Goal: Find specific page/section: Locate a particular part of the current website

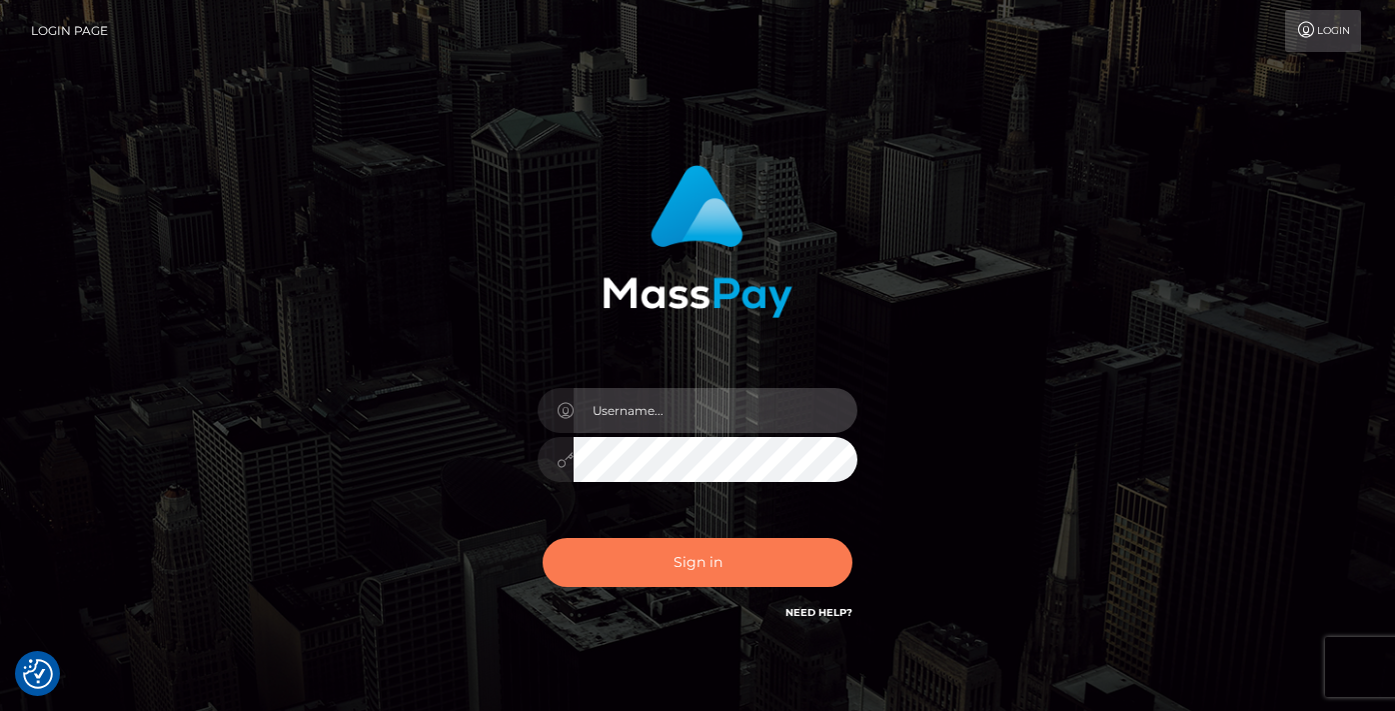
type input "vlad"
click at [688, 551] on button "Sign in" at bounding box center [698, 562] width 310 height 49
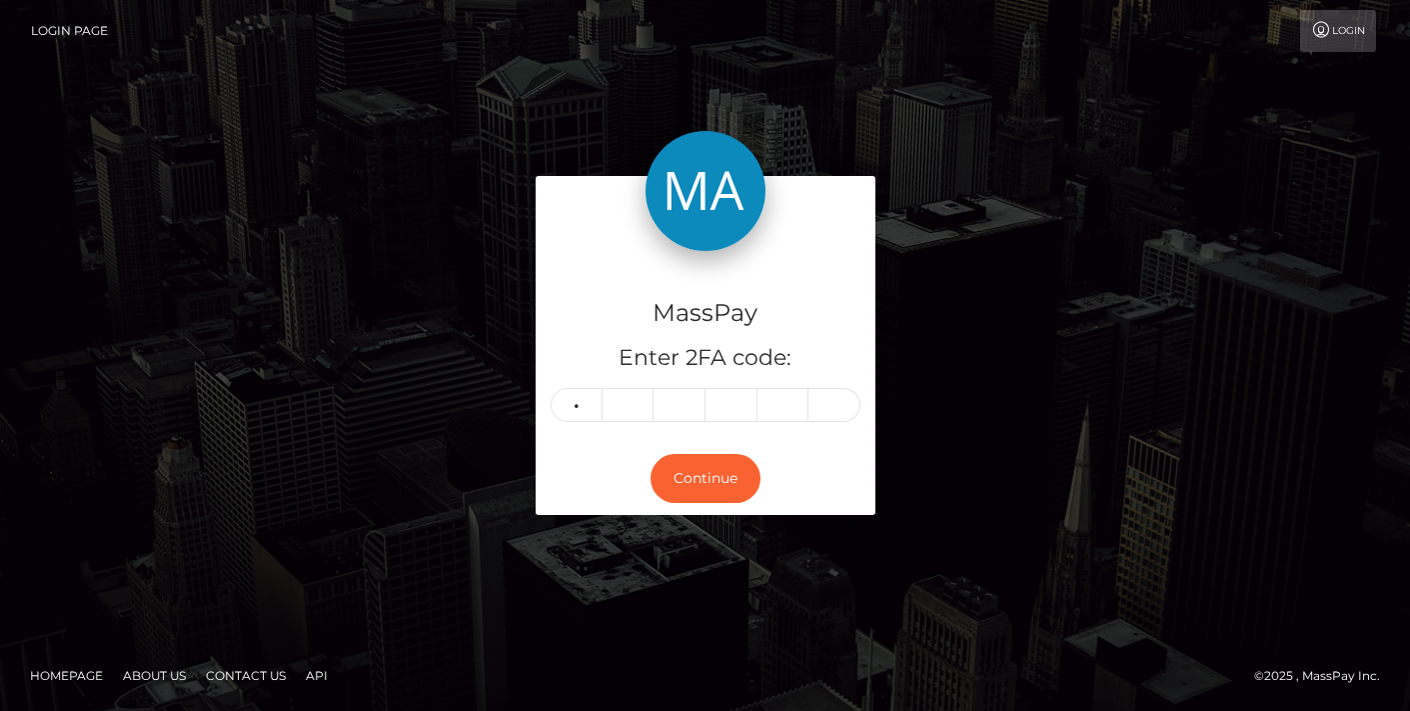
type input "6"
type input "0"
type input "6"
type input "1"
type input "2"
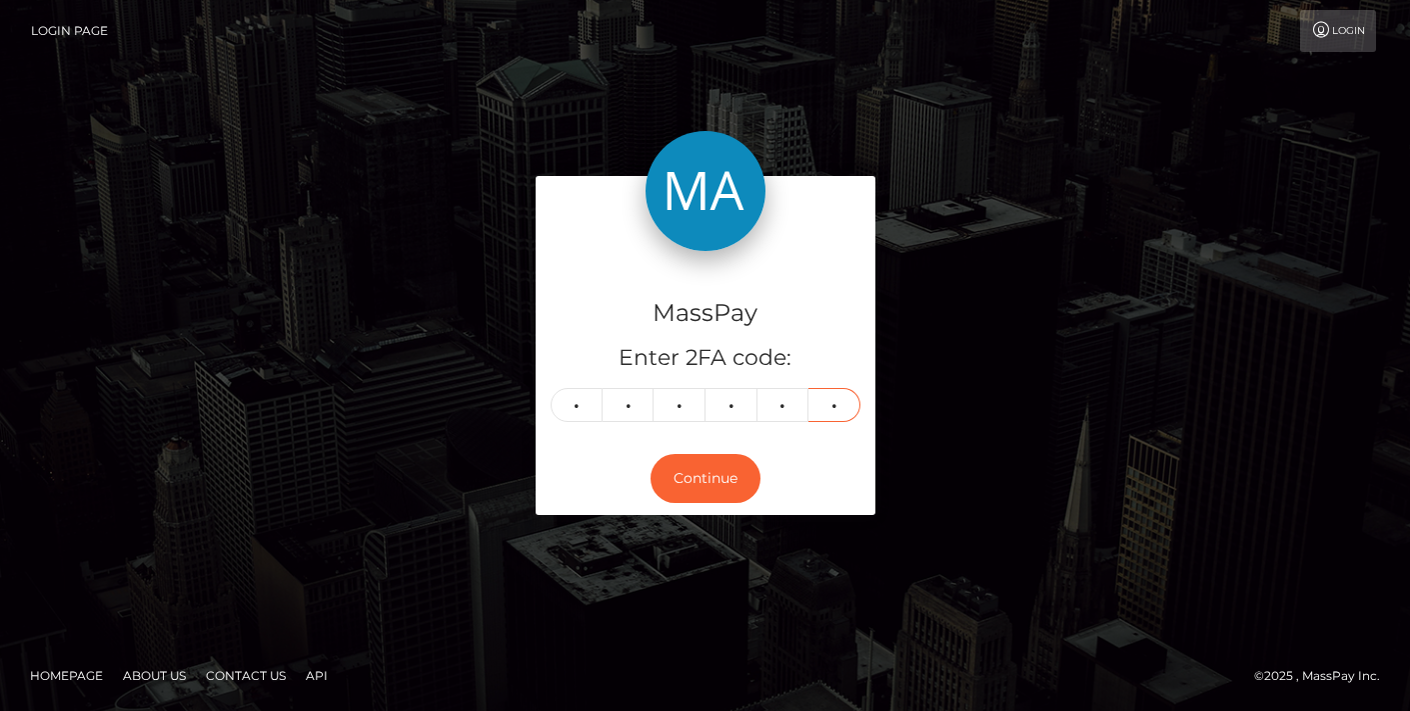
type input "9"
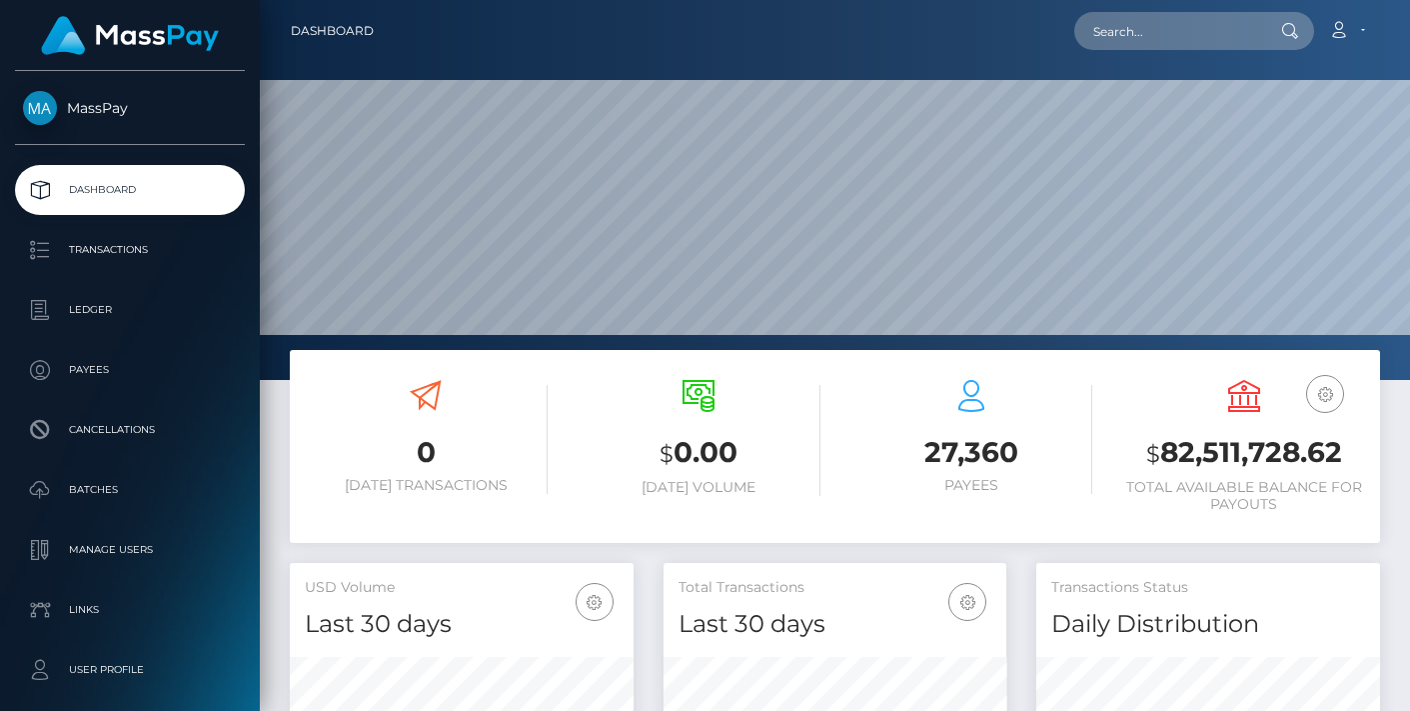
scroll to position [355, 343]
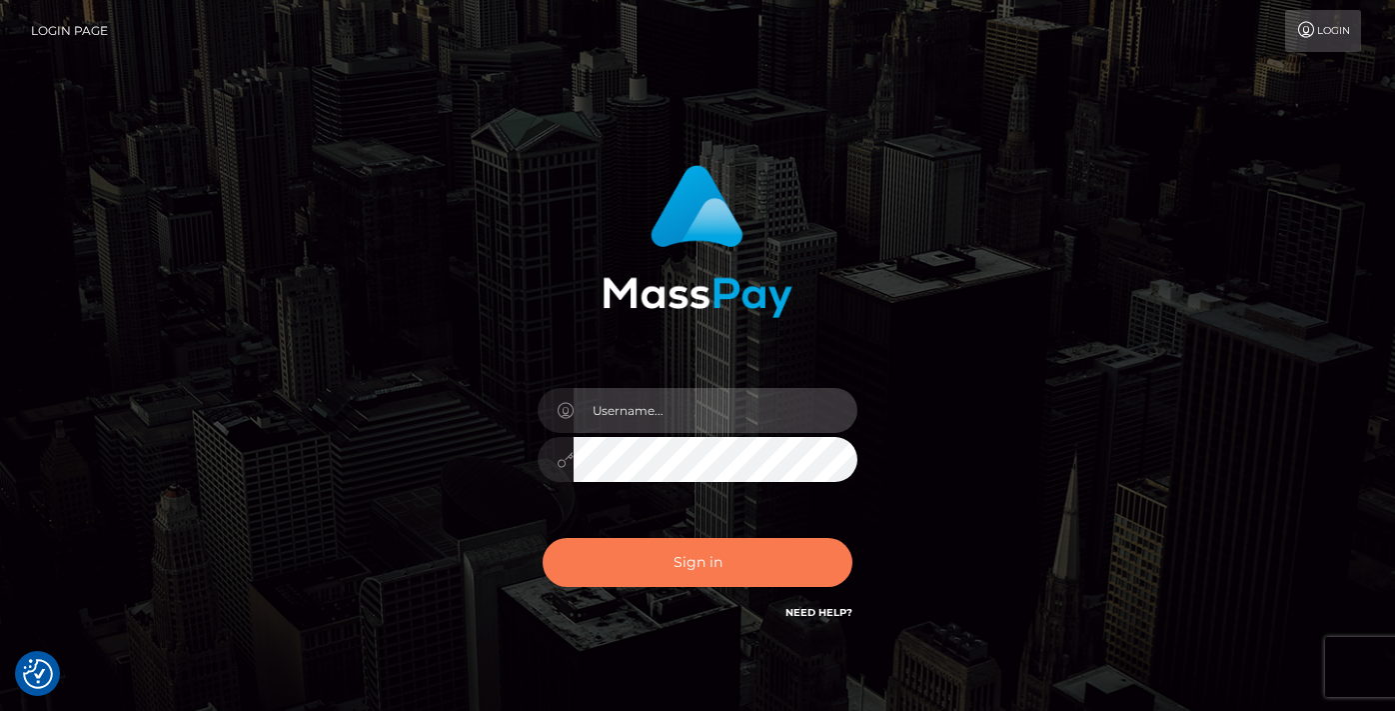
type input "[PERSON_NAME]"
click at [700, 572] on button "Sign in" at bounding box center [698, 562] width 310 height 49
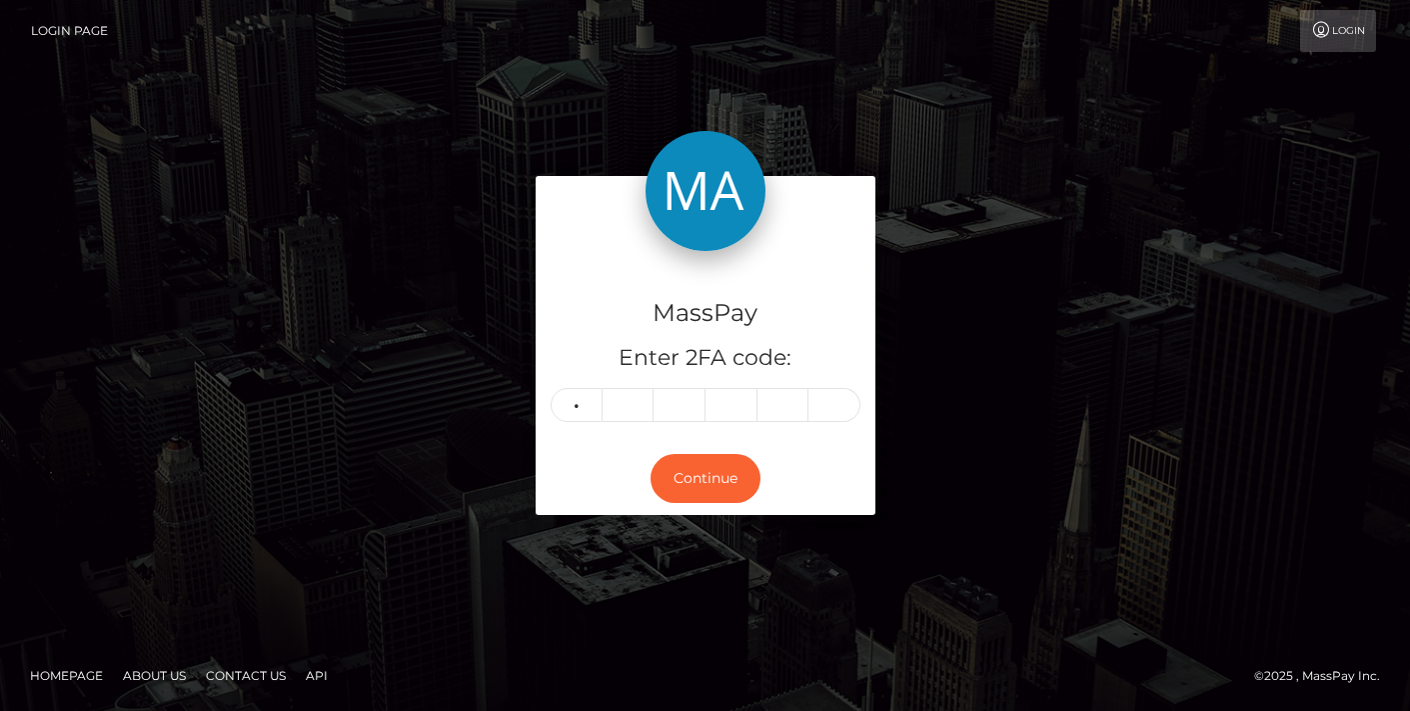
type input "1"
type input "0"
type input "7"
type input "6"
type input "2"
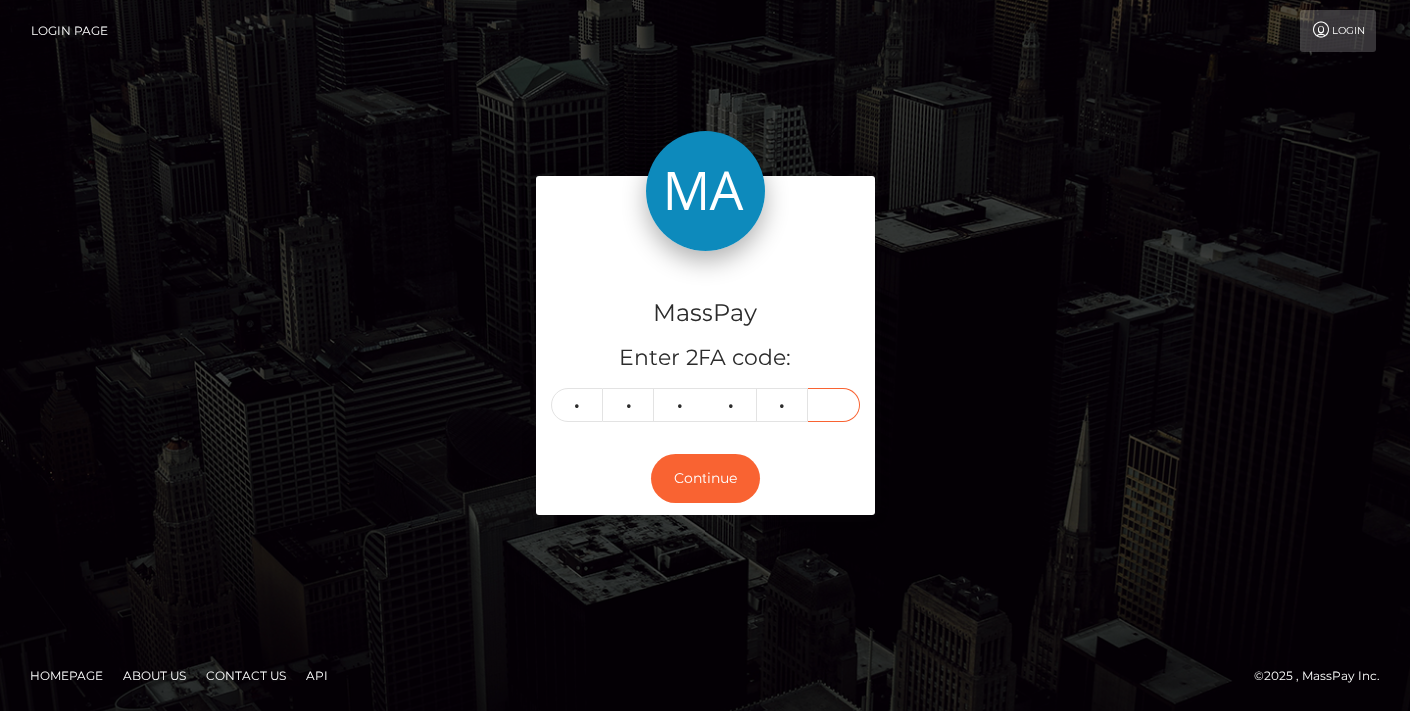
type input "7"
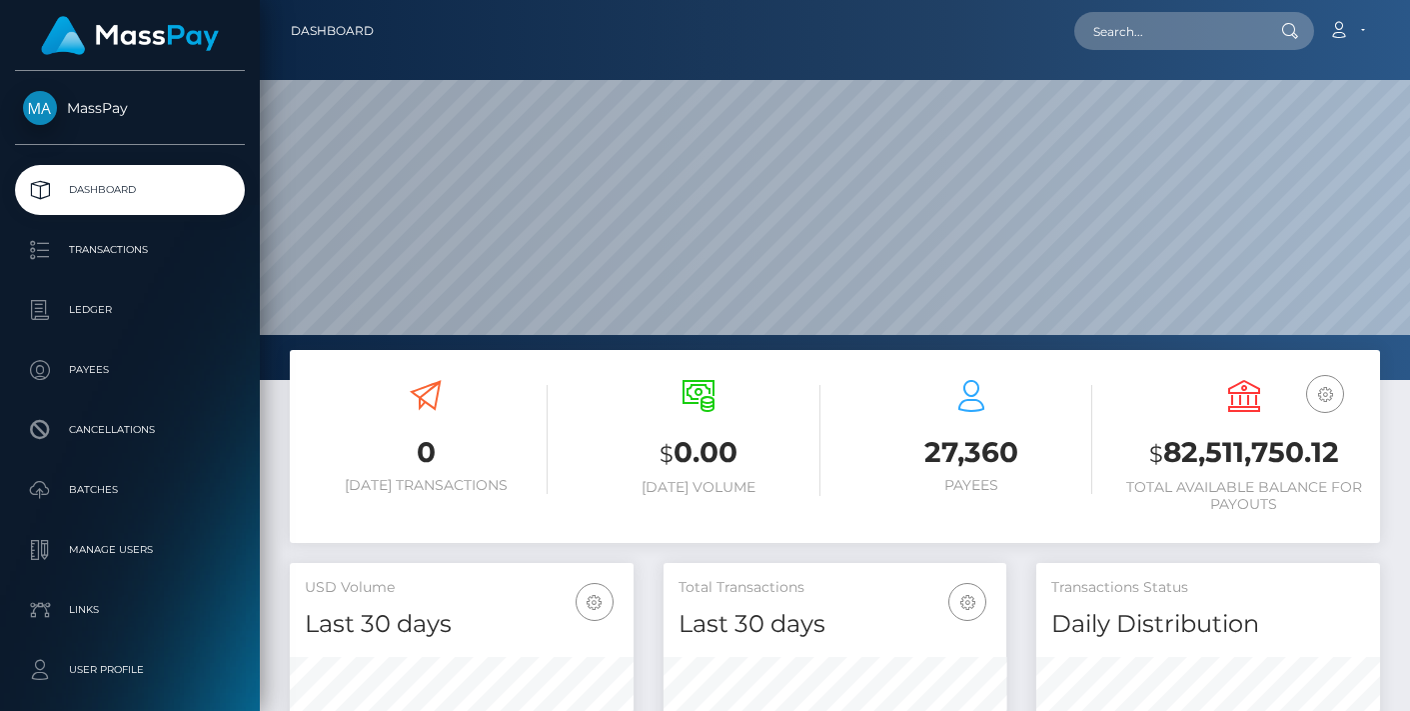
scroll to position [355, 343]
click at [1170, 30] on input "text" at bounding box center [1168, 31] width 188 height 38
paste input "MSP52acd8b3d9e2501"
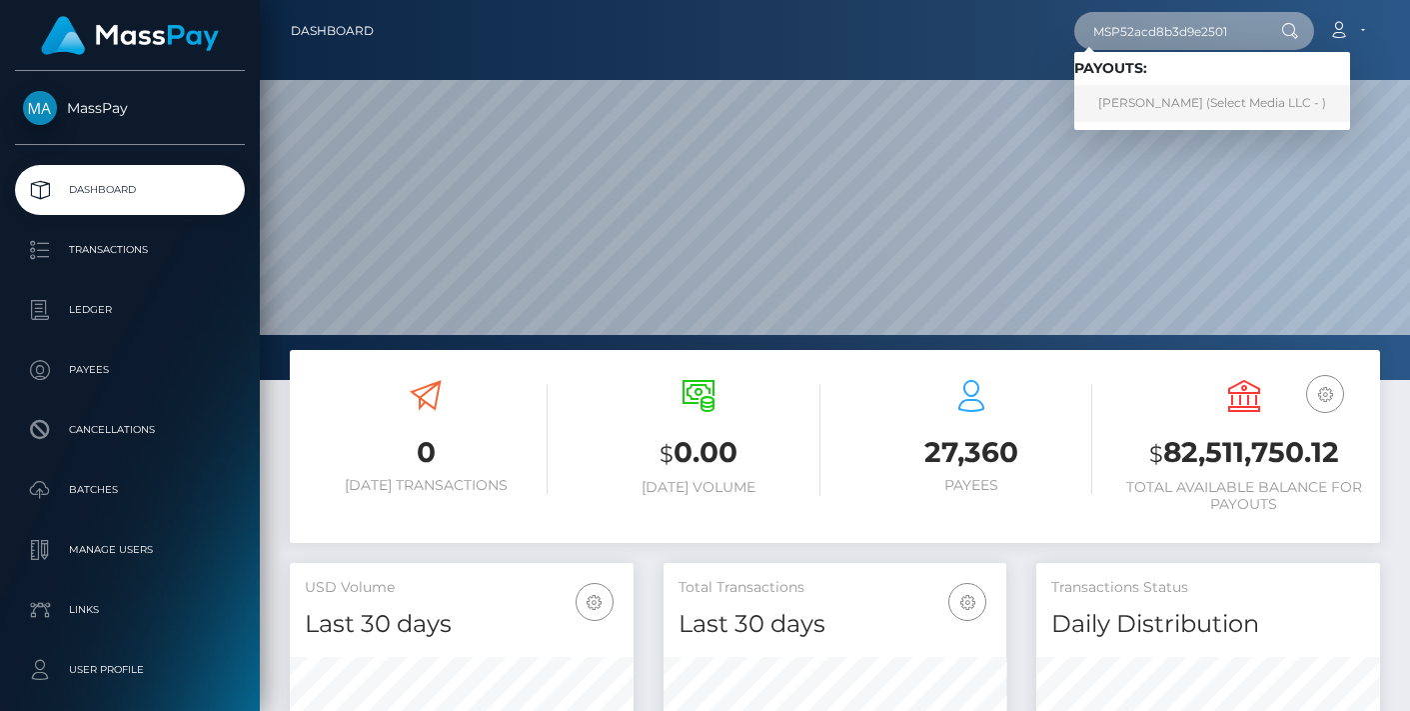
type input "MSP52acd8b3d9e2501"
click at [1215, 100] on link "Yurani Jacome Cruz (Select Media LLC - )" at bounding box center [1212, 103] width 276 height 37
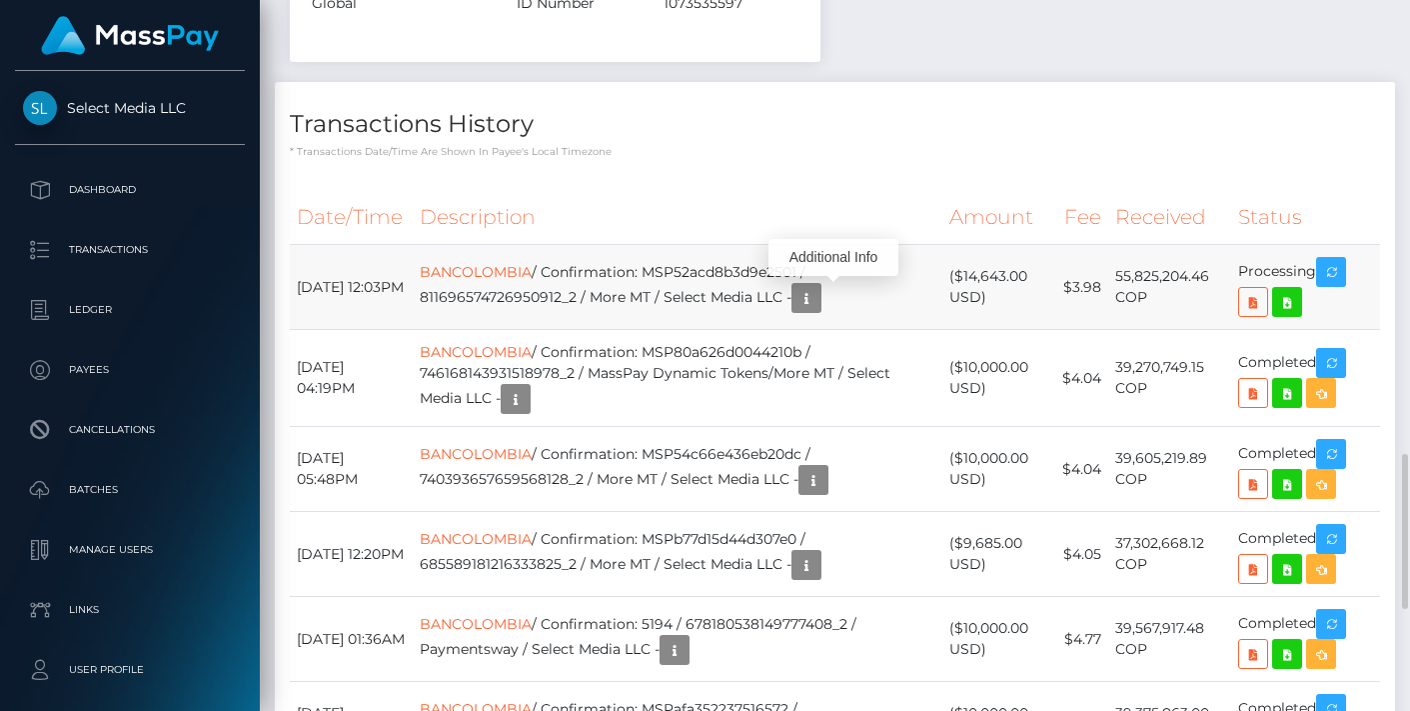
scroll to position [240, 343]
click at [1247, 302] on icon at bounding box center [1253, 302] width 24 height 25
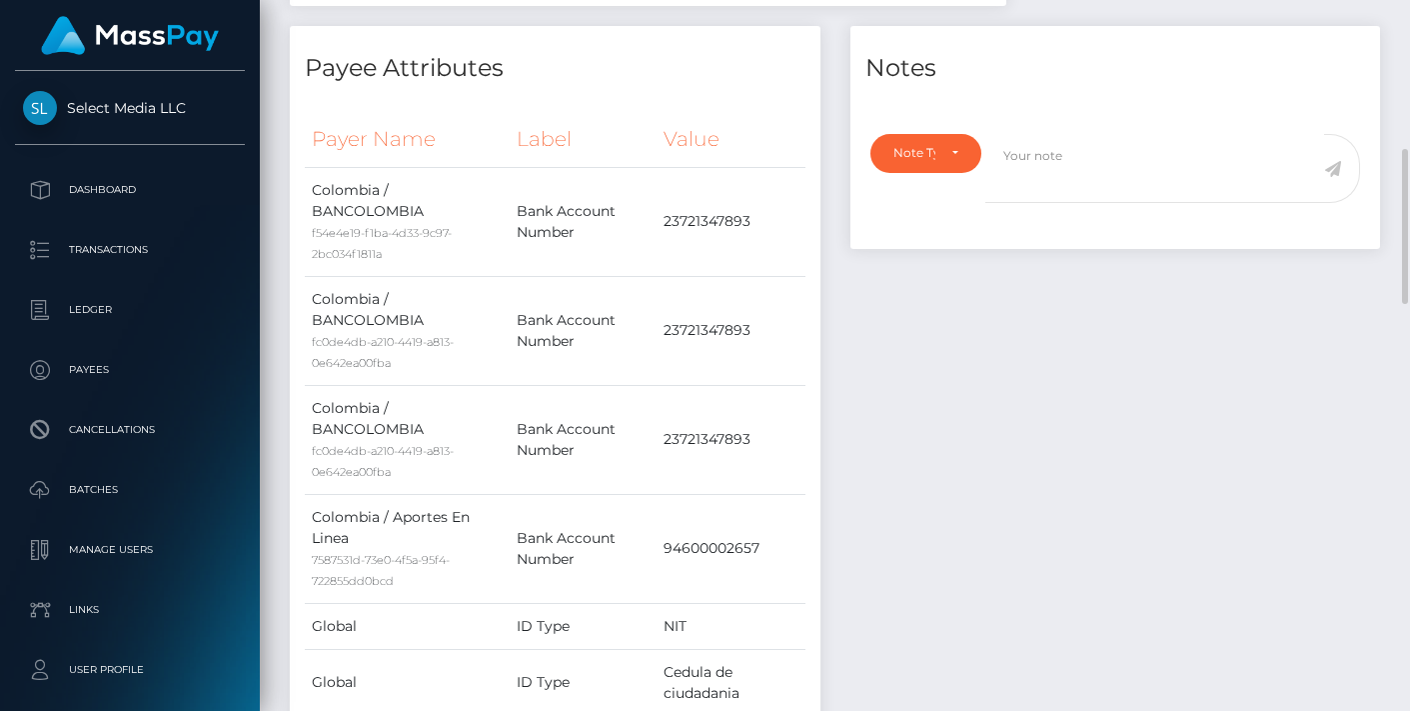
scroll to position [0, 0]
